Goal: Use online tool/utility: Utilize a website feature to perform a specific function

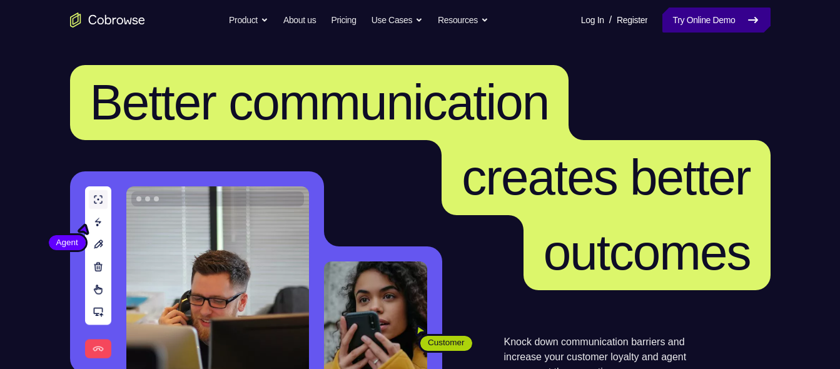
click at [692, 18] on link "Try Online Demo" at bounding box center [716, 20] width 108 height 25
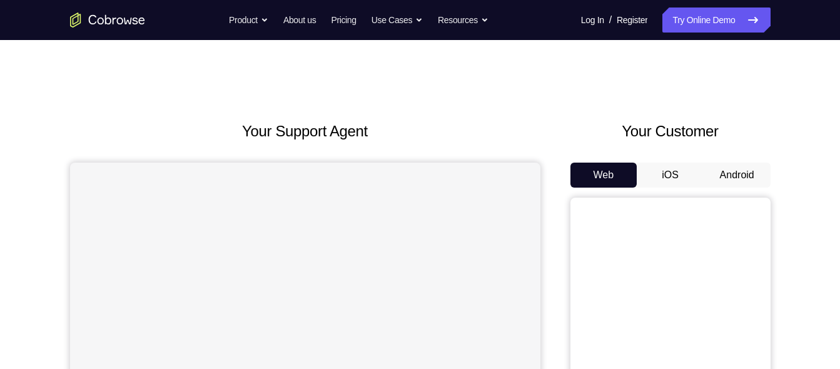
click at [712, 175] on button "Android" at bounding box center [737, 175] width 67 height 25
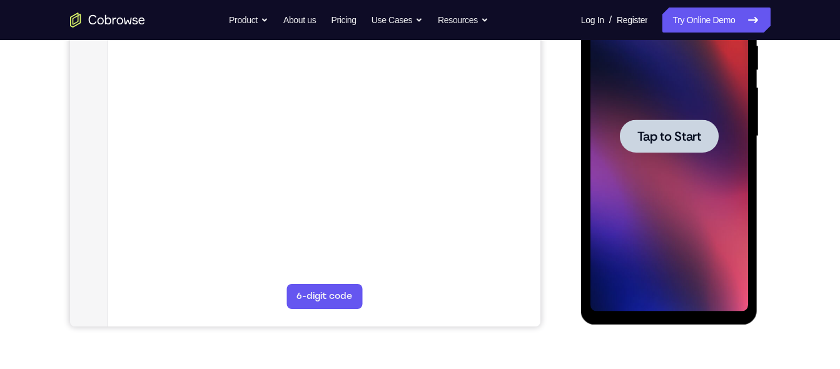
scroll to position [256, 0]
click at [671, 153] on div at bounding box center [670, 136] width 158 height 350
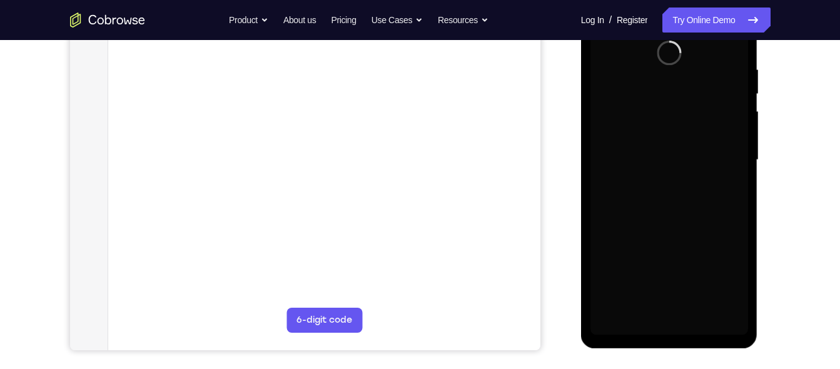
scroll to position [231, 0]
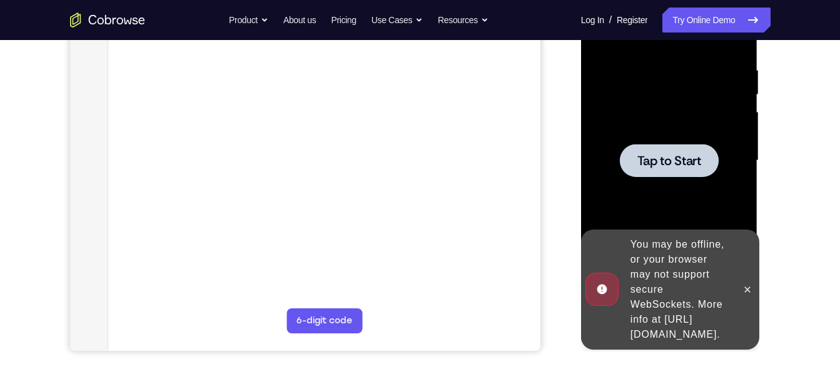
click at [671, 155] on span "Tap to Start" at bounding box center [669, 161] width 64 height 13
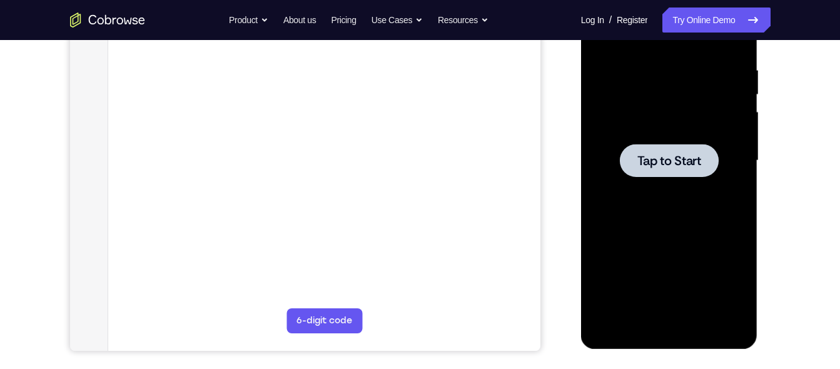
click at [654, 165] on span "Tap to Start" at bounding box center [669, 161] width 64 height 13
click at [657, 150] on div at bounding box center [669, 160] width 99 height 33
